Goal: Transaction & Acquisition: Purchase product/service

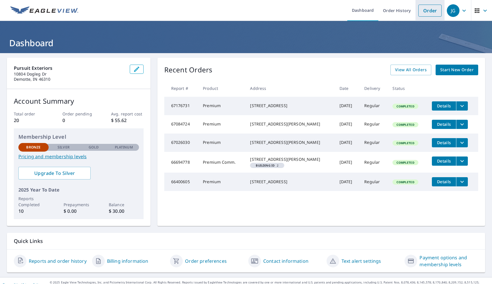
click at [431, 11] on link "Order" at bounding box center [429, 11] width 23 height 12
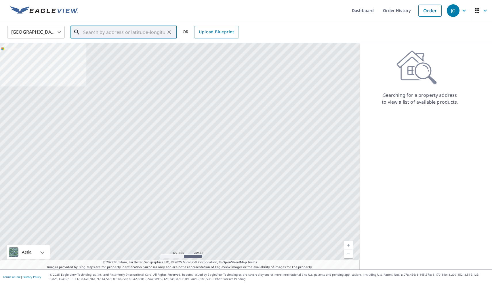
click at [131, 33] on input "text" at bounding box center [124, 32] width 82 height 16
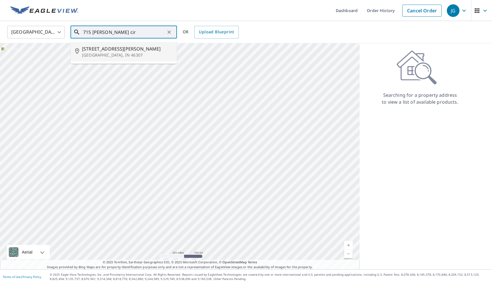
click at [130, 44] on li "[STREET_ADDRESS][PERSON_NAME]" at bounding box center [123, 52] width 106 height 20
type input "[STREET_ADDRESS][PERSON_NAME]"
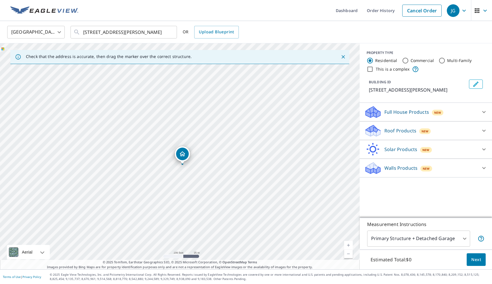
click at [435, 139] on div "Roof Products New Premium $32.75 - $87 Gutter $13.75 Bid Perfect™ $18" at bounding box center [425, 131] width 132 height 19
click at [484, 130] on icon at bounding box center [483, 130] width 7 height 7
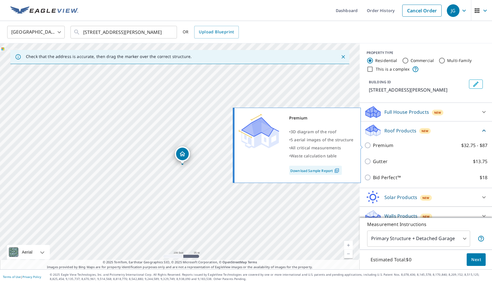
click at [378, 146] on p "Premium" at bounding box center [383, 145] width 20 height 7
click at [373, 146] on input "Premium $32.75 - $87" at bounding box center [368, 145] width 9 height 7
checkbox input "true"
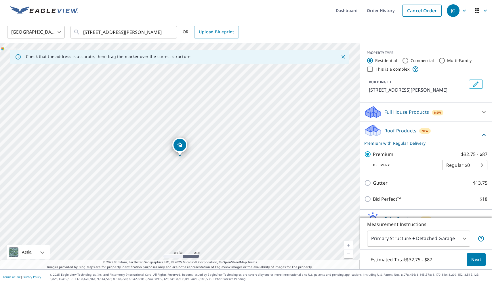
click at [478, 258] on span "Next" at bounding box center [476, 260] width 10 height 7
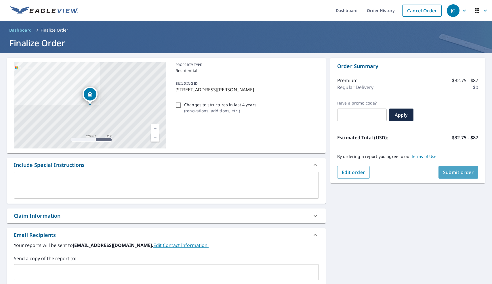
click at [464, 171] on span "Submit order" at bounding box center [458, 172] width 31 height 6
